Goal: Task Accomplishment & Management: Manage account settings

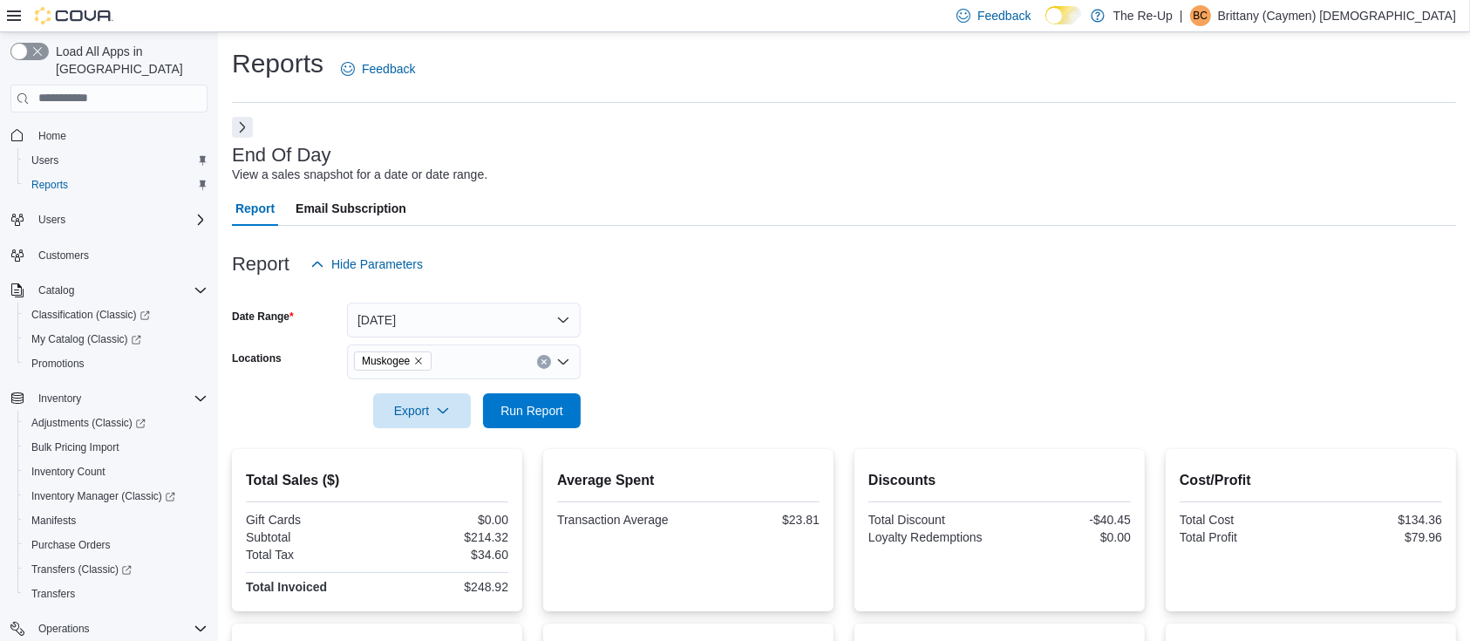
scroll to position [266, 0]
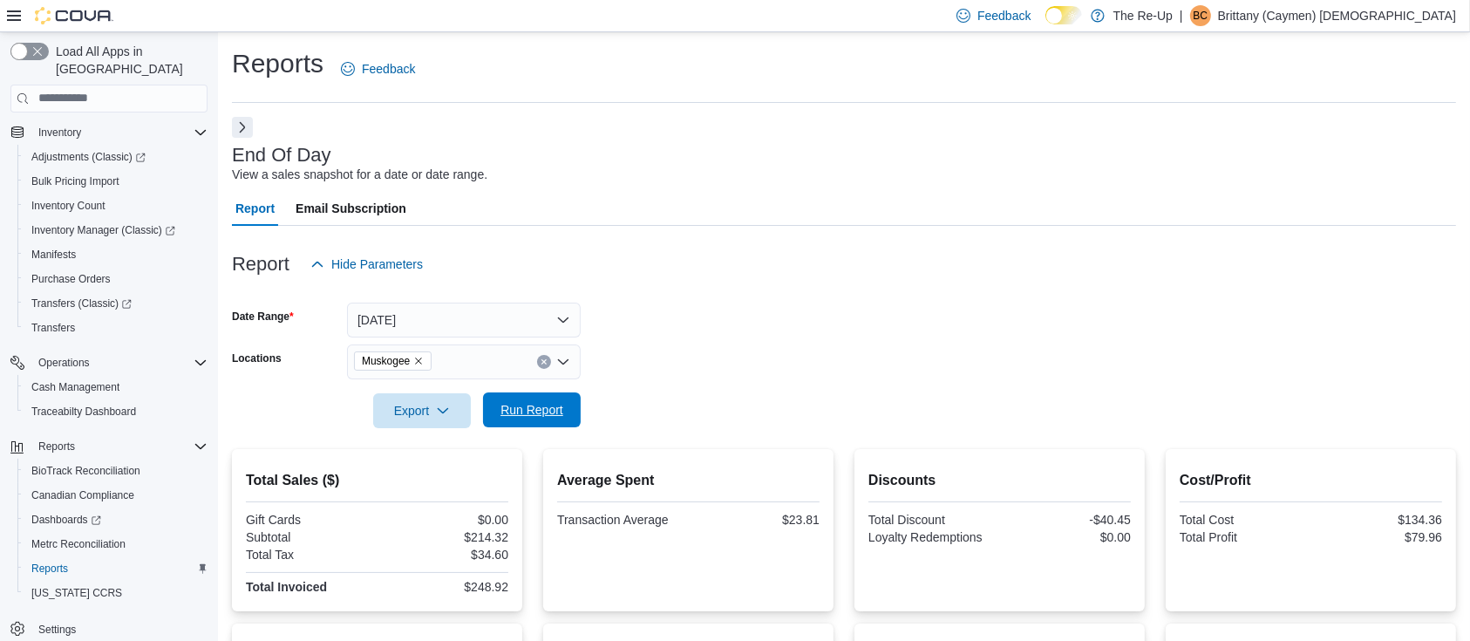
click at [525, 414] on span "Run Report" at bounding box center [532, 409] width 63 height 17
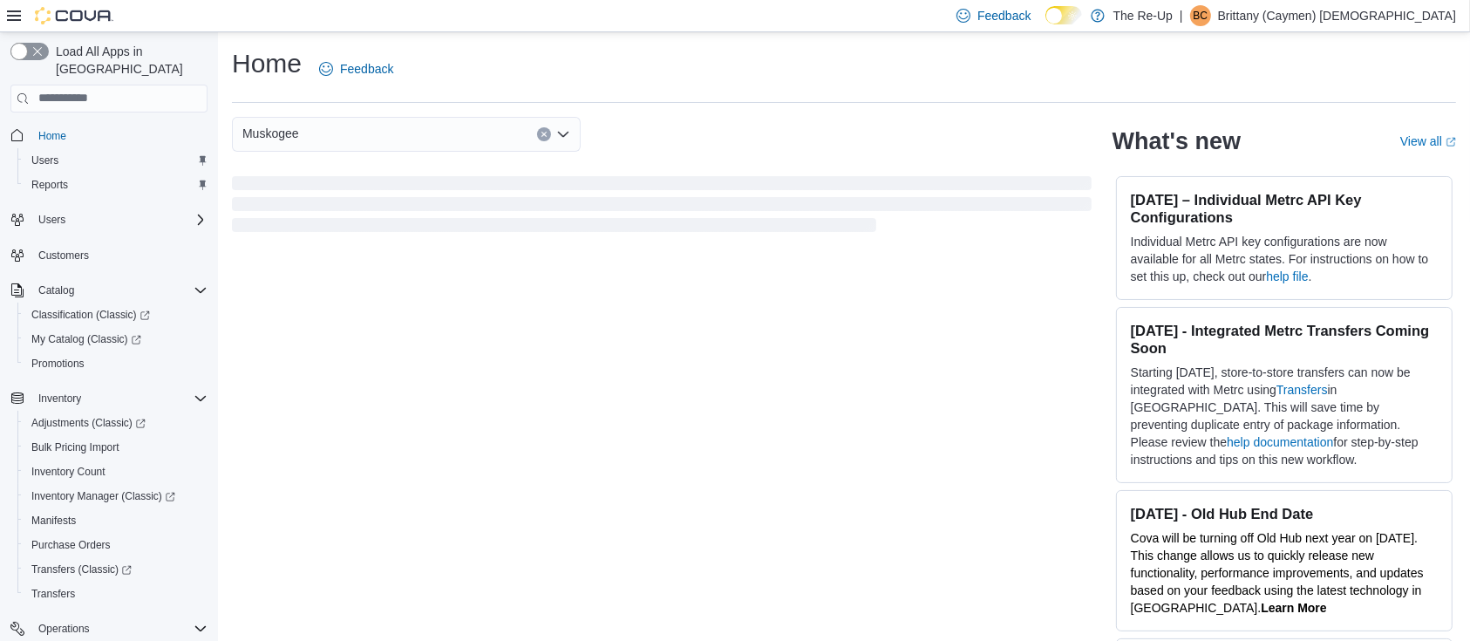
click at [1417, 17] on p "Brittany (Caymen) Christian" at bounding box center [1337, 15] width 238 height 21
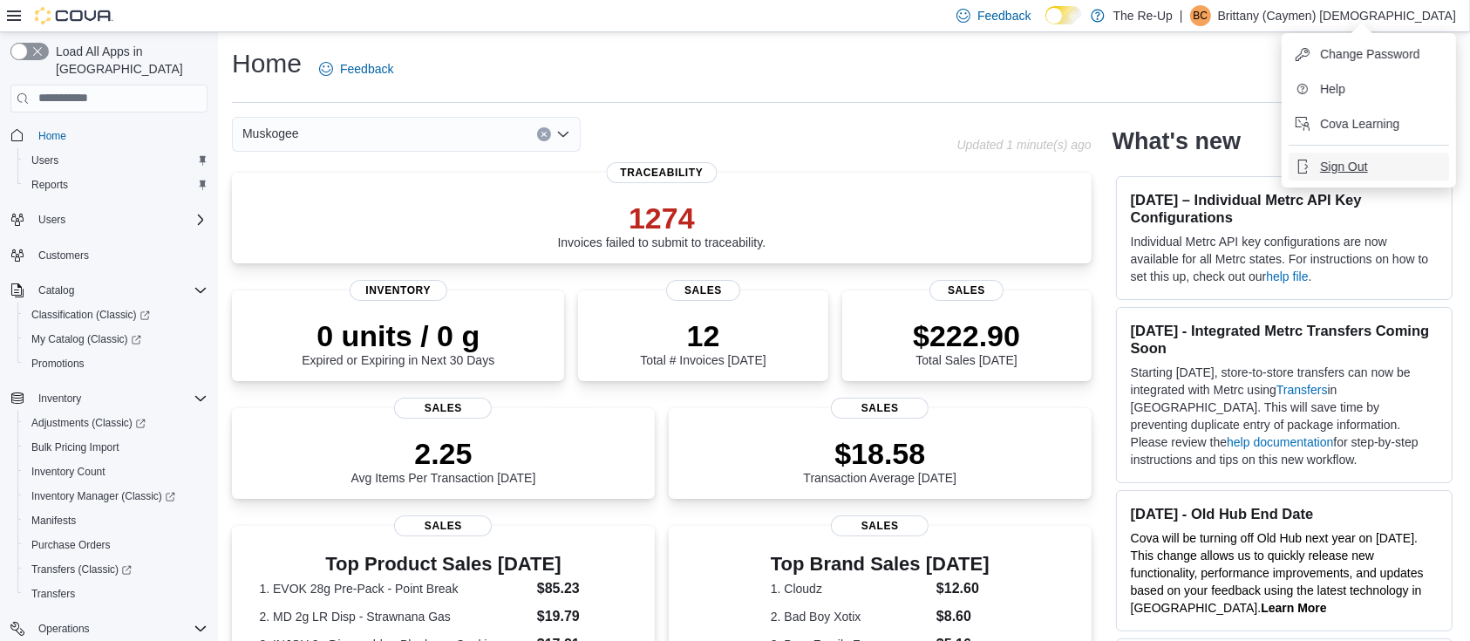
click at [1361, 161] on span "Sign Out" at bounding box center [1343, 166] width 47 height 17
